Goal: Go to known website: Access a specific website the user already knows

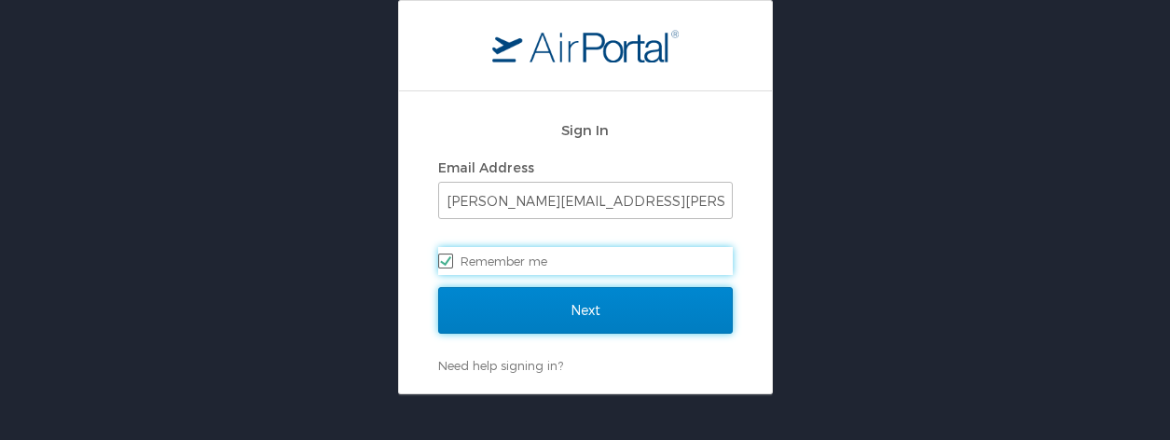
click at [542, 298] on input "Next" at bounding box center [585, 310] width 295 height 47
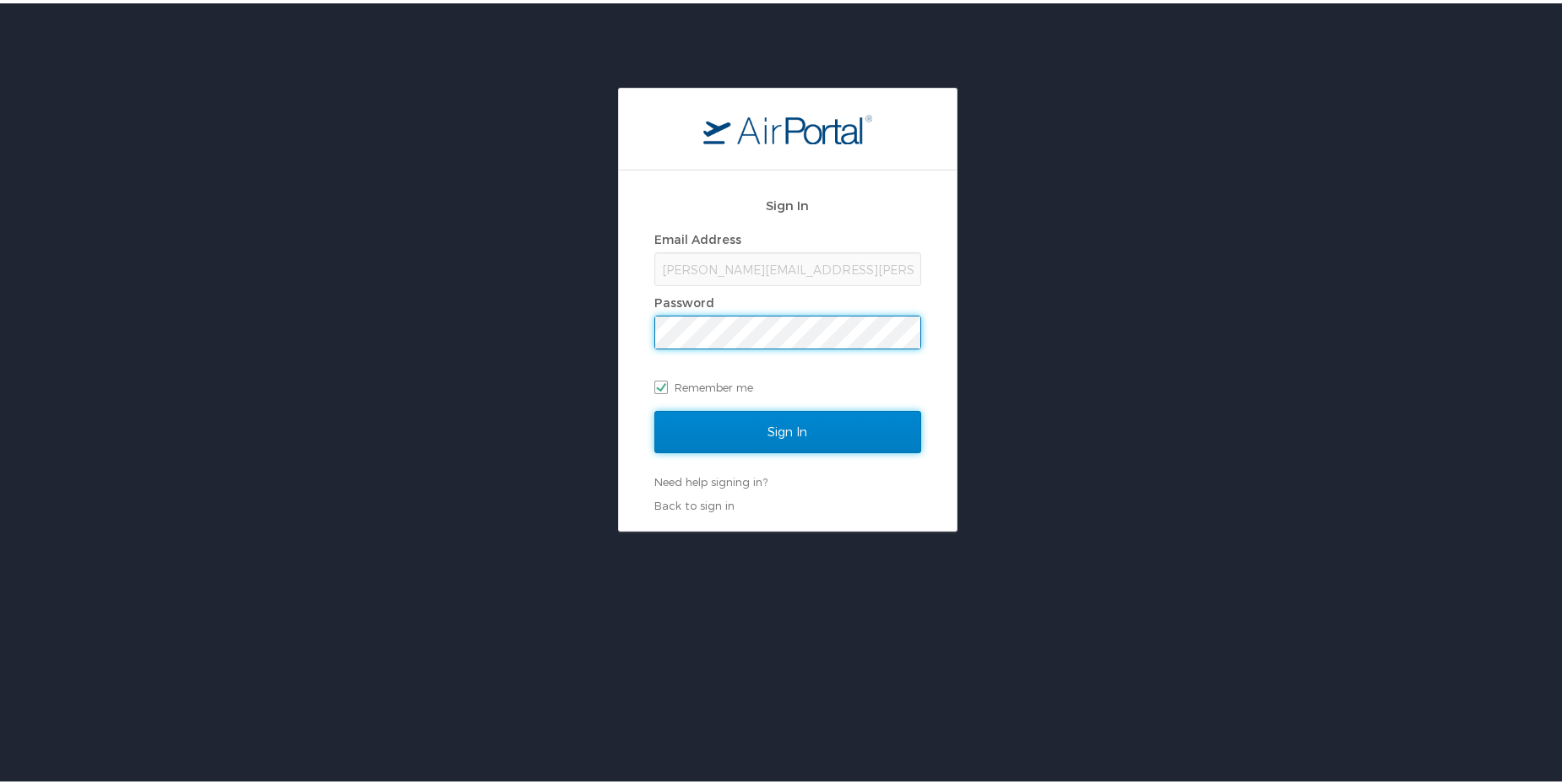
click at [780, 397] on input "Sign In" at bounding box center [787, 428] width 267 height 43
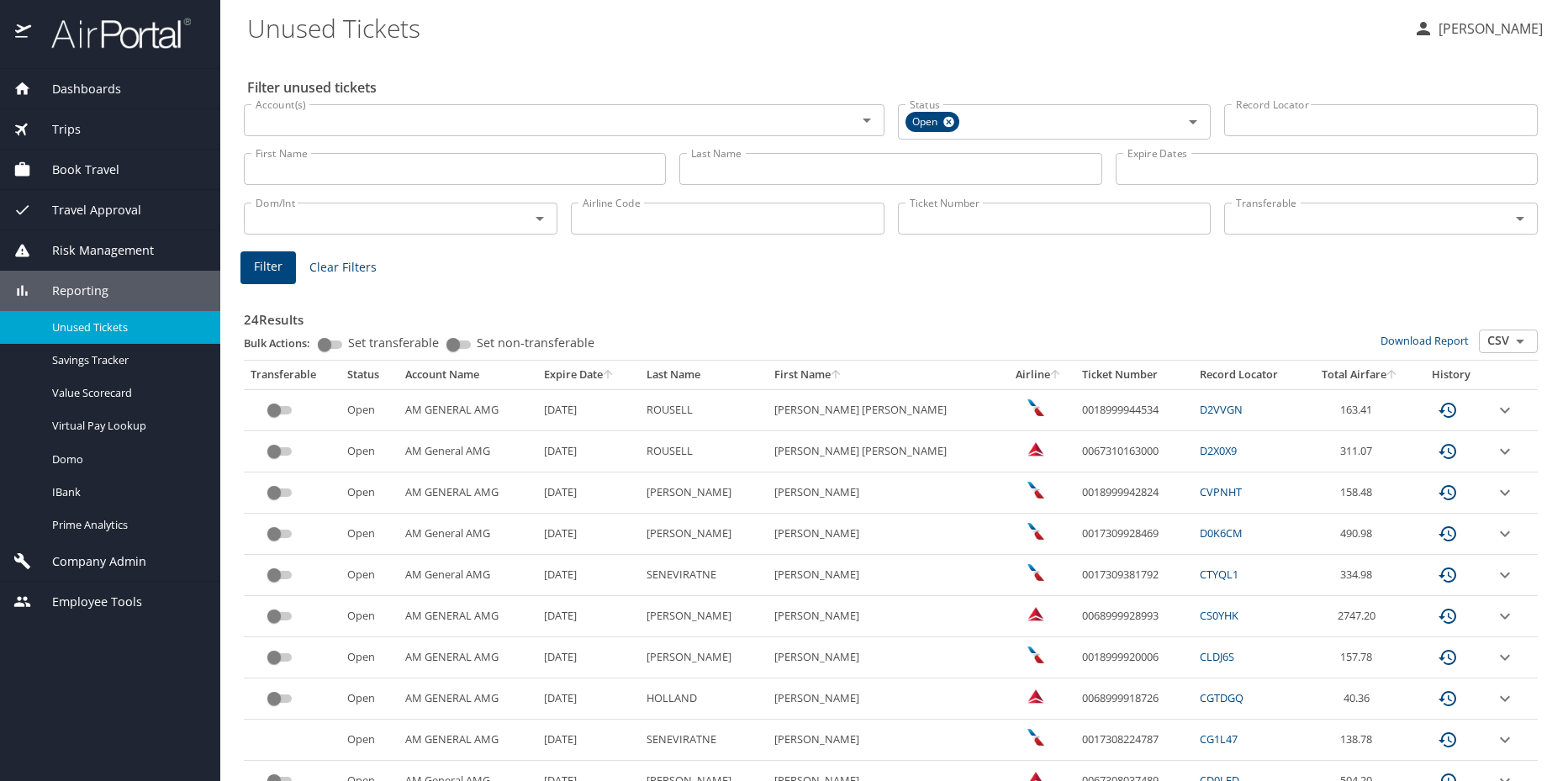
click at [84, 170] on span "Book Travel" at bounding box center [75, 170] width 88 height 19
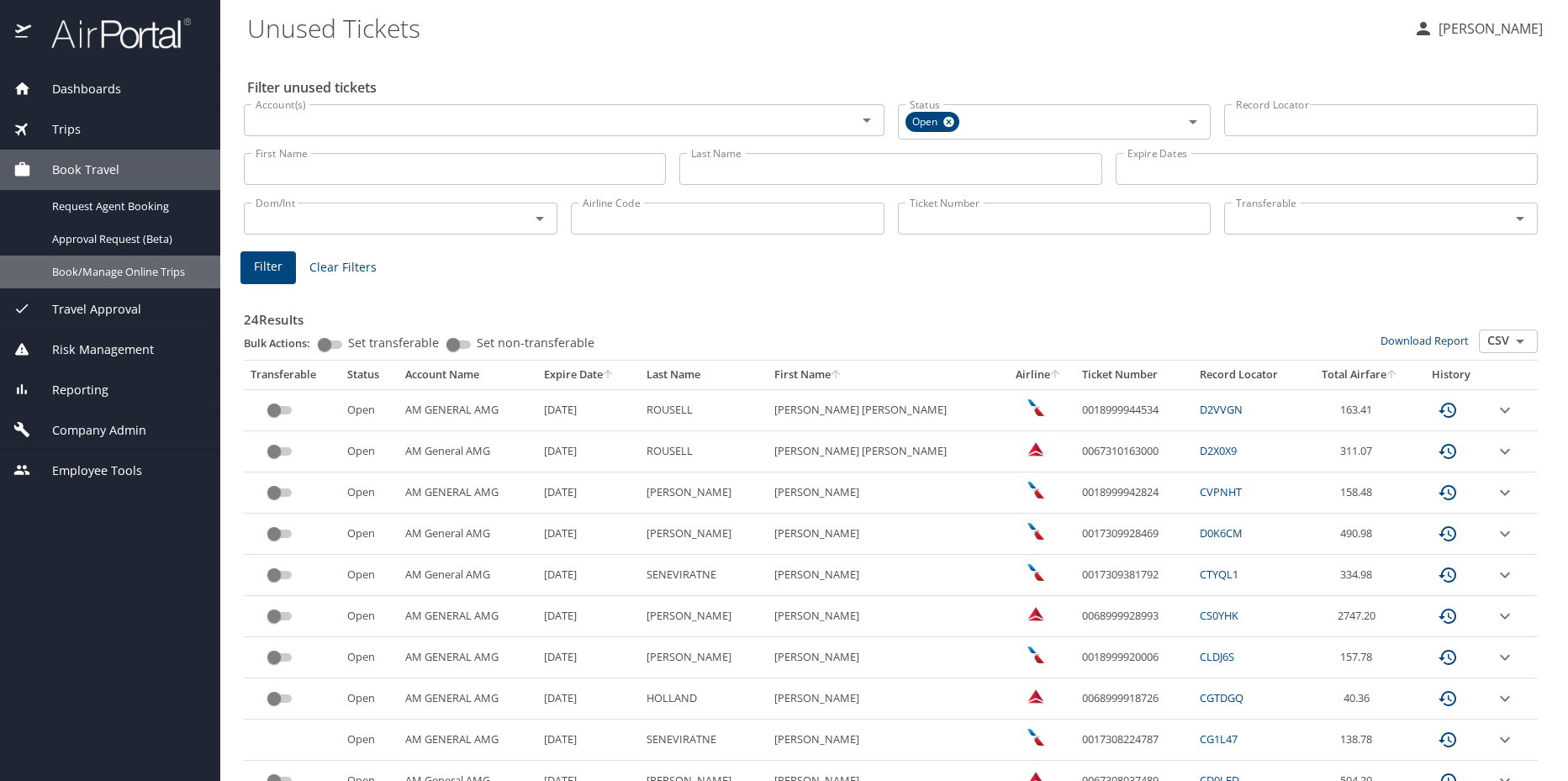
click at [93, 264] on span "Book/Manage Online Trips" at bounding box center [126, 272] width 148 height 16
